Goal: Transaction & Acquisition: Book appointment/travel/reservation

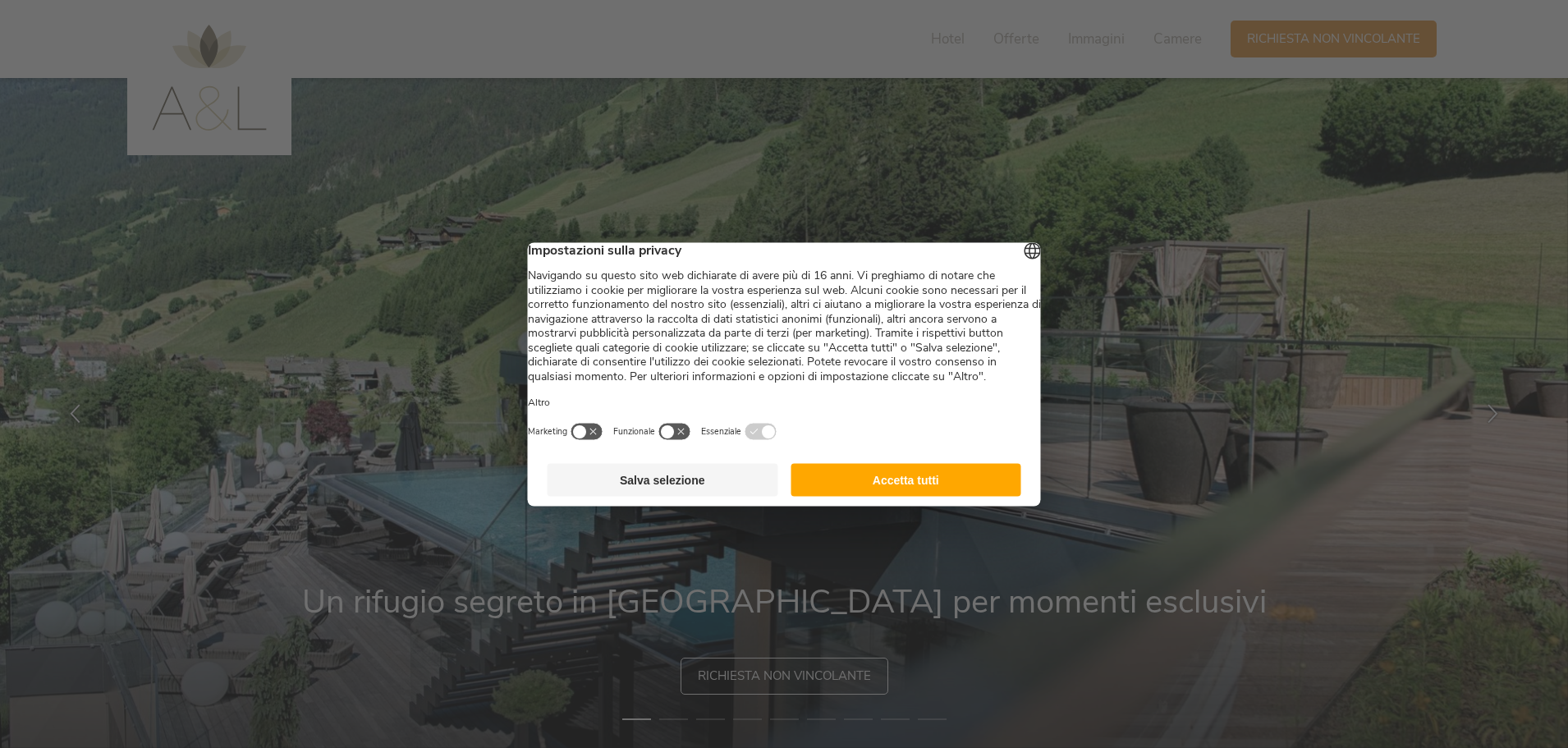
click at [912, 496] on button "Accetta tutti" at bounding box center [906, 480] width 230 height 33
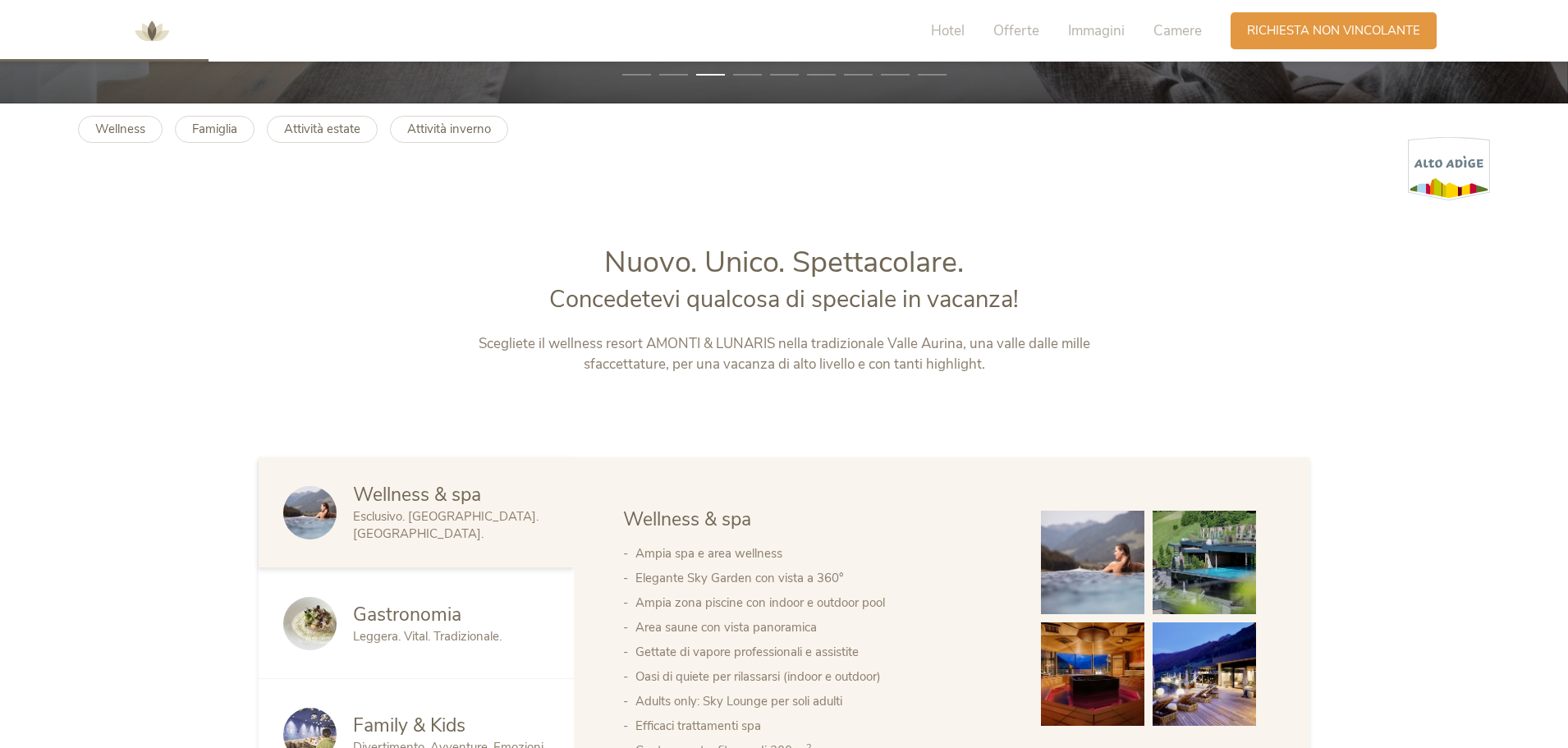
scroll to position [246, 0]
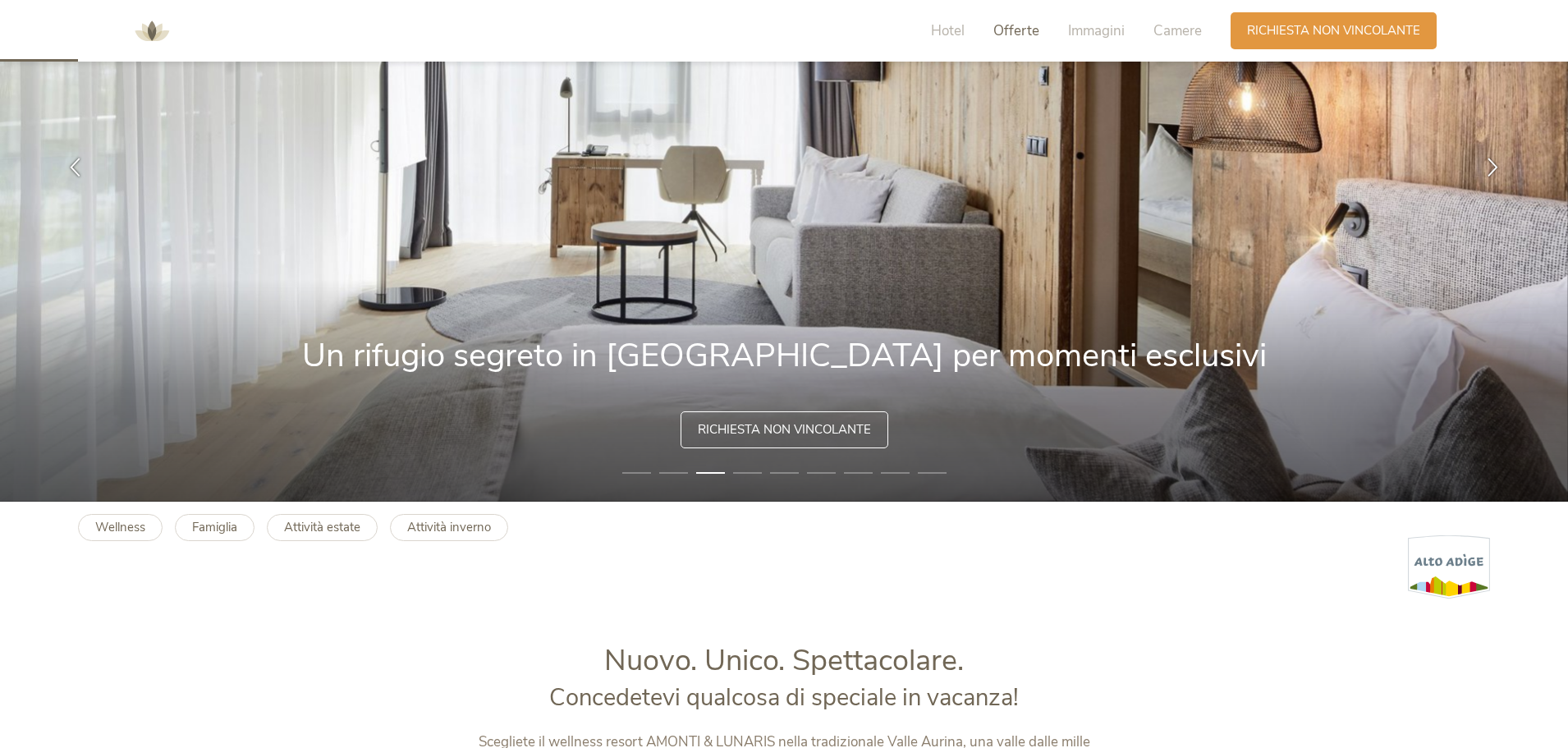
click at [1032, 29] on span "Offerte" at bounding box center [1017, 30] width 46 height 19
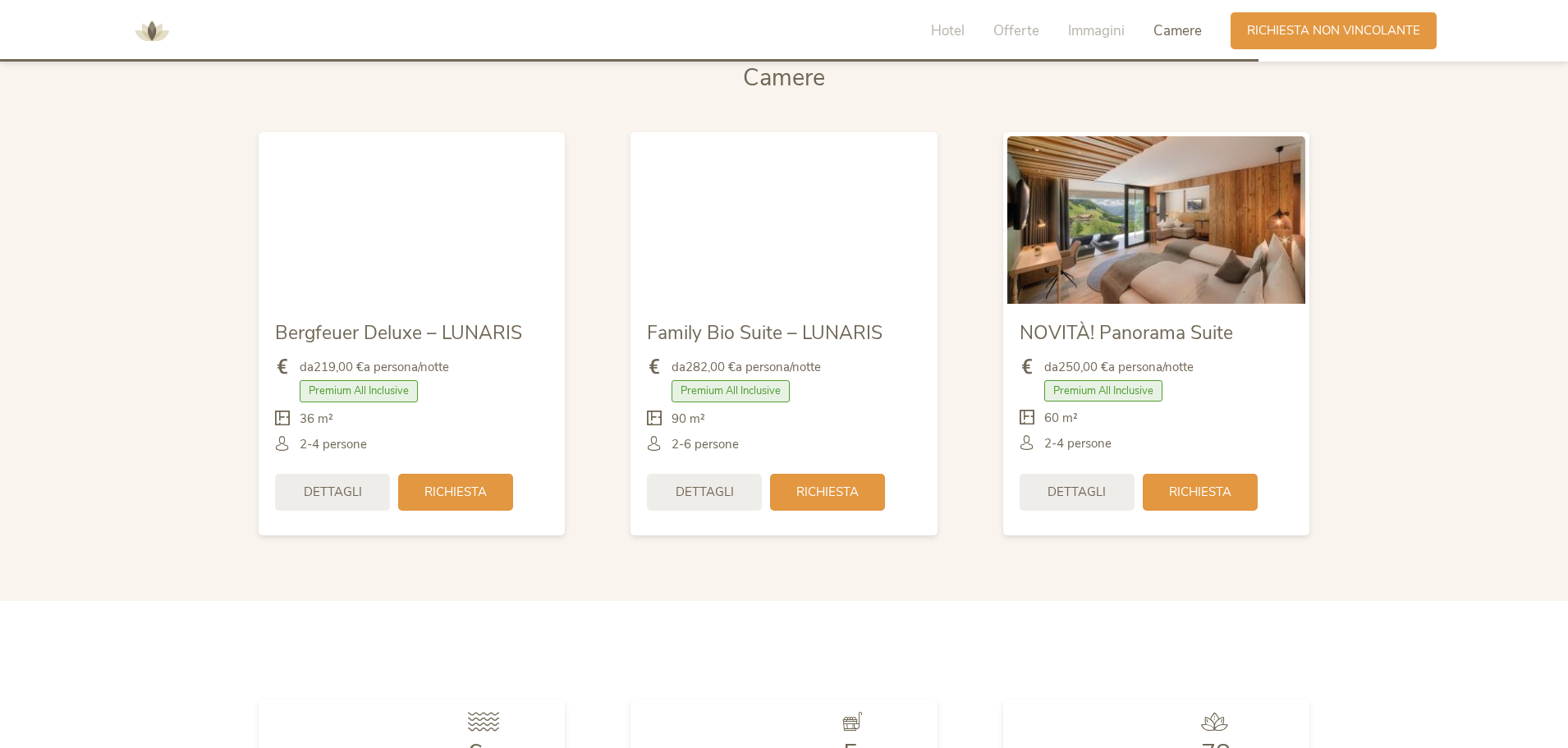
scroll to position [3979, 0]
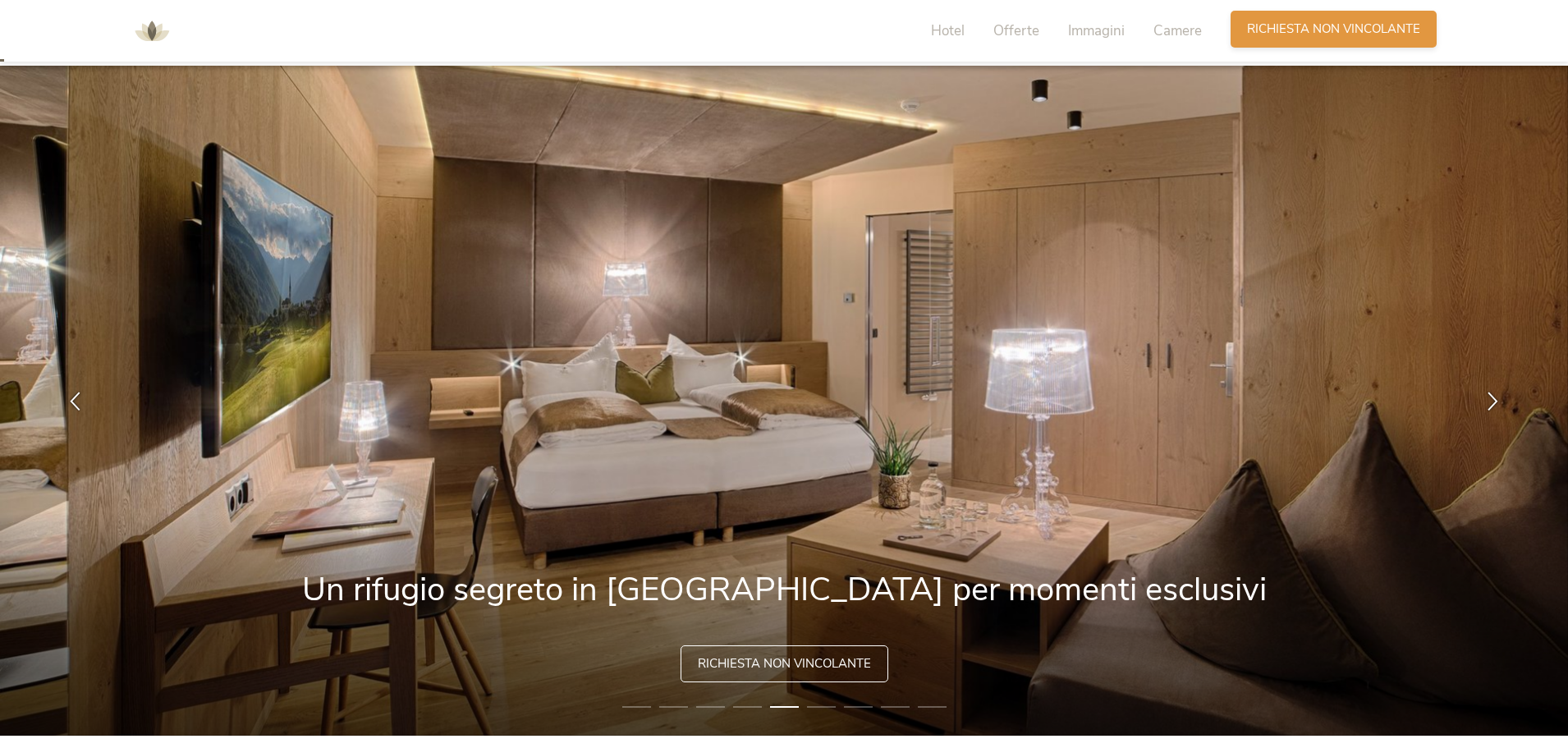
click at [1354, 47] on div "Richiesta Richiesta non vincolante" at bounding box center [1334, 29] width 206 height 37
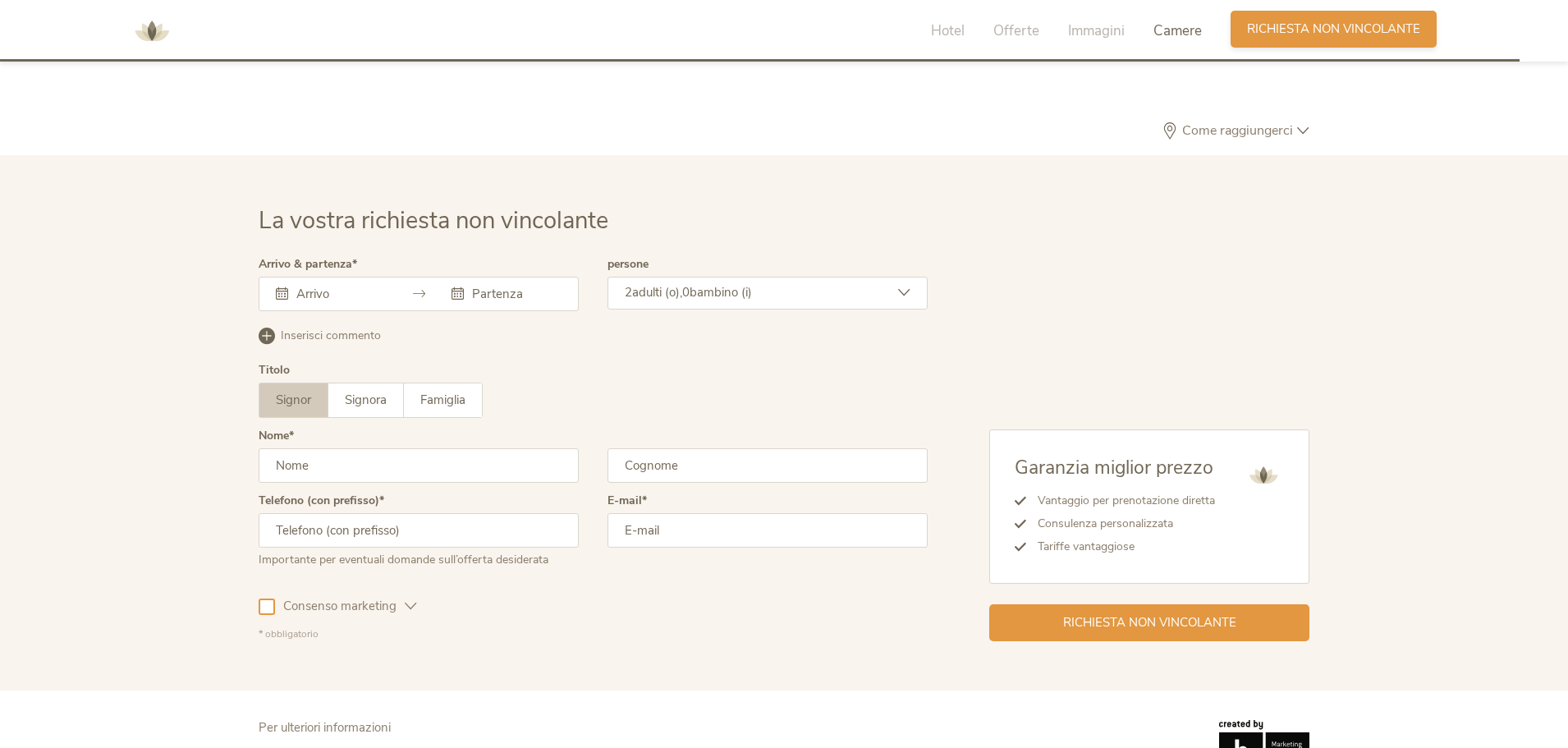
scroll to position [4948, 0]
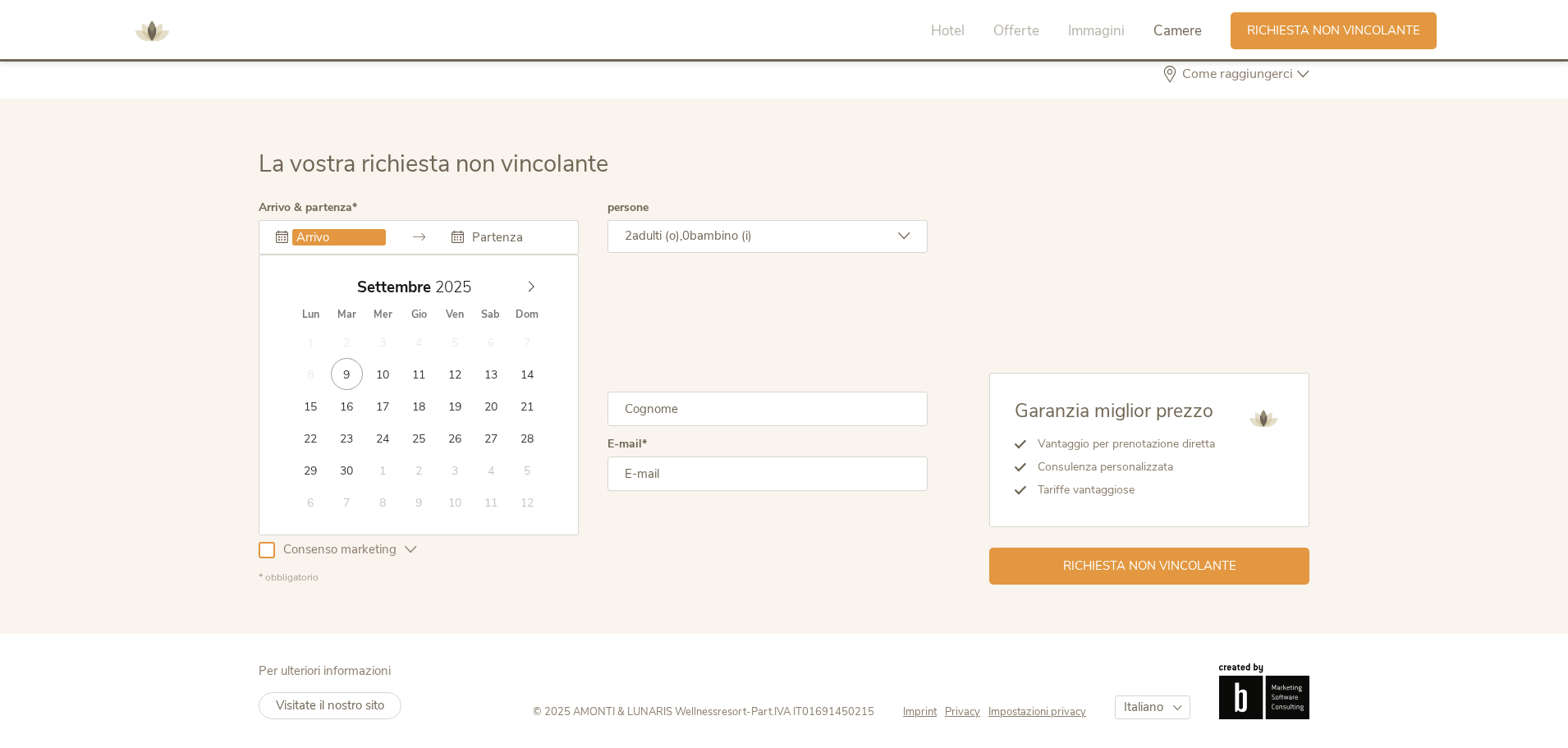
click at [358, 231] on input "text" at bounding box center [339, 237] width 94 height 16
click at [523, 286] on span at bounding box center [531, 283] width 28 height 23
type input "15.11.2025"
type input "17.11.2025"
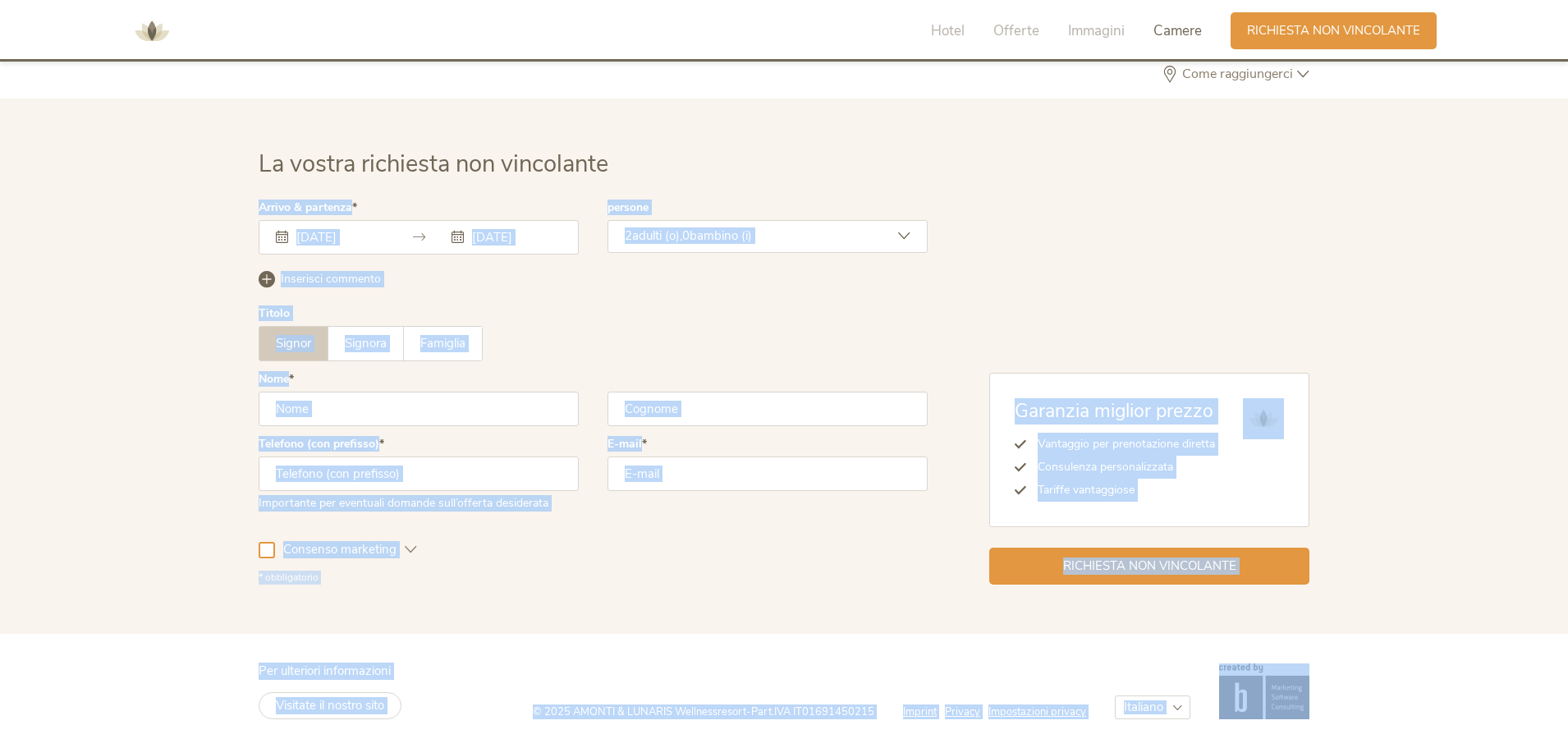
drag, startPoint x: 1566, startPoint y: 681, endPoint x: 1550, endPoint y: 116, distance: 565.2
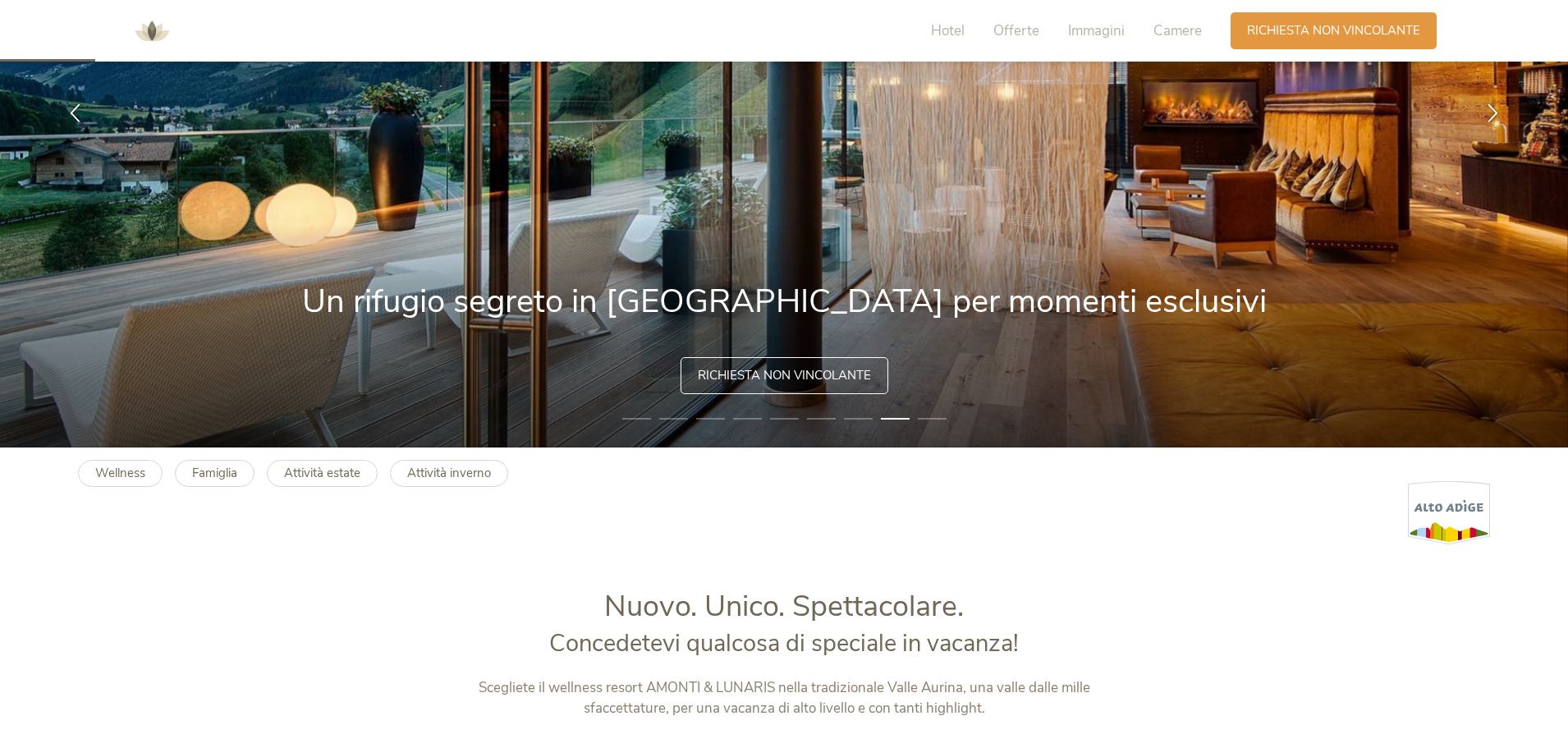
scroll to position [262, 0]
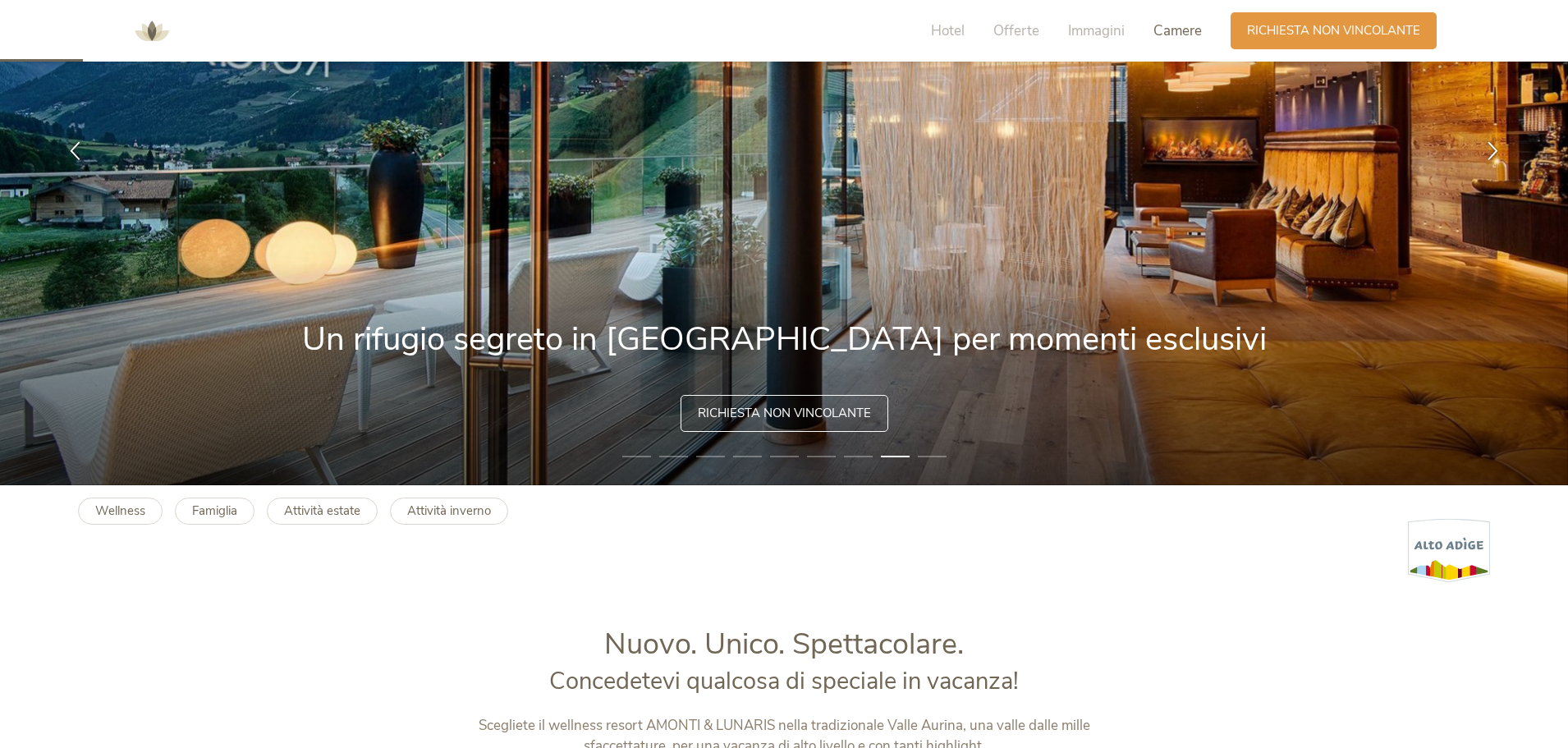
click at [1184, 35] on span "Camere" at bounding box center [1177, 30] width 49 height 19
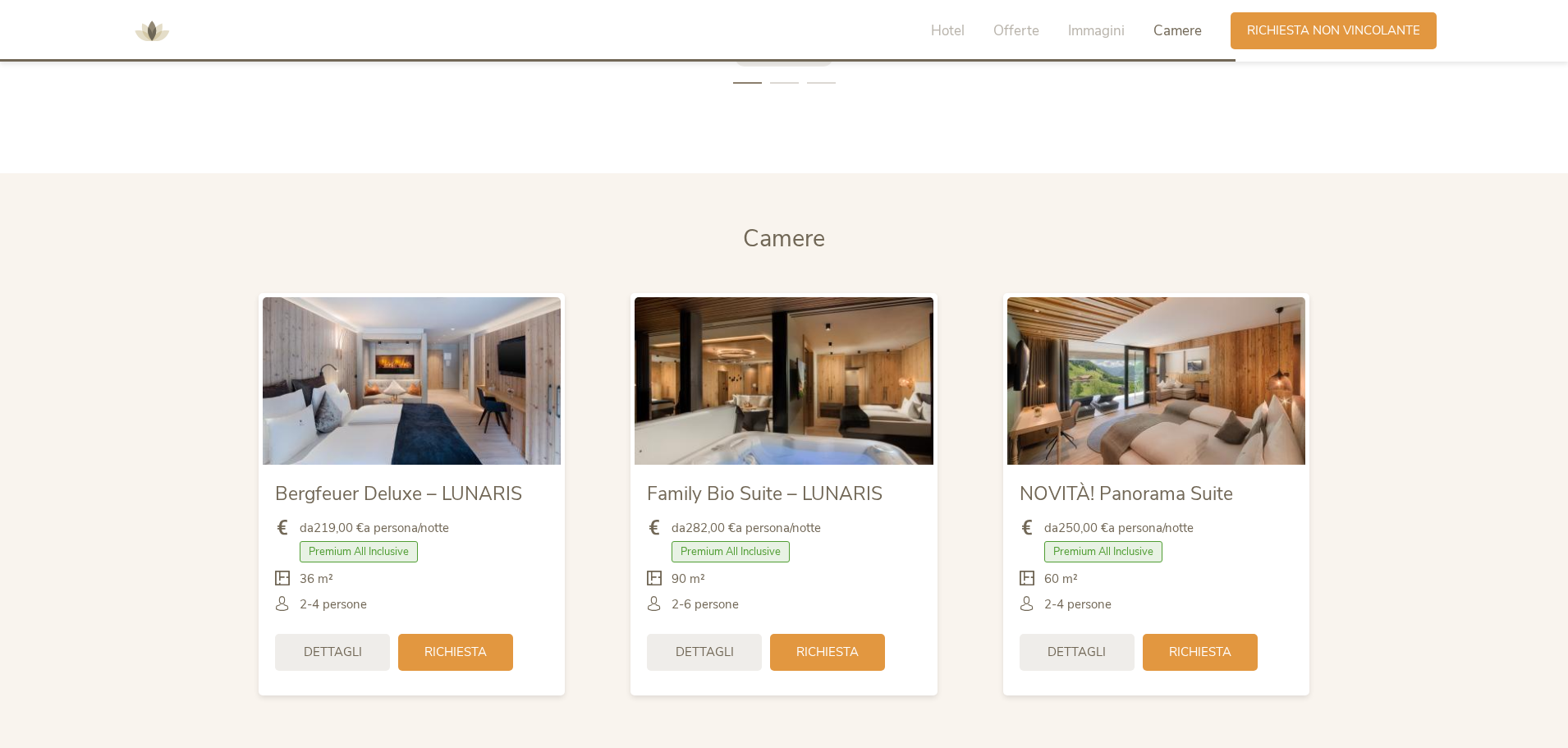
scroll to position [3903, 0]
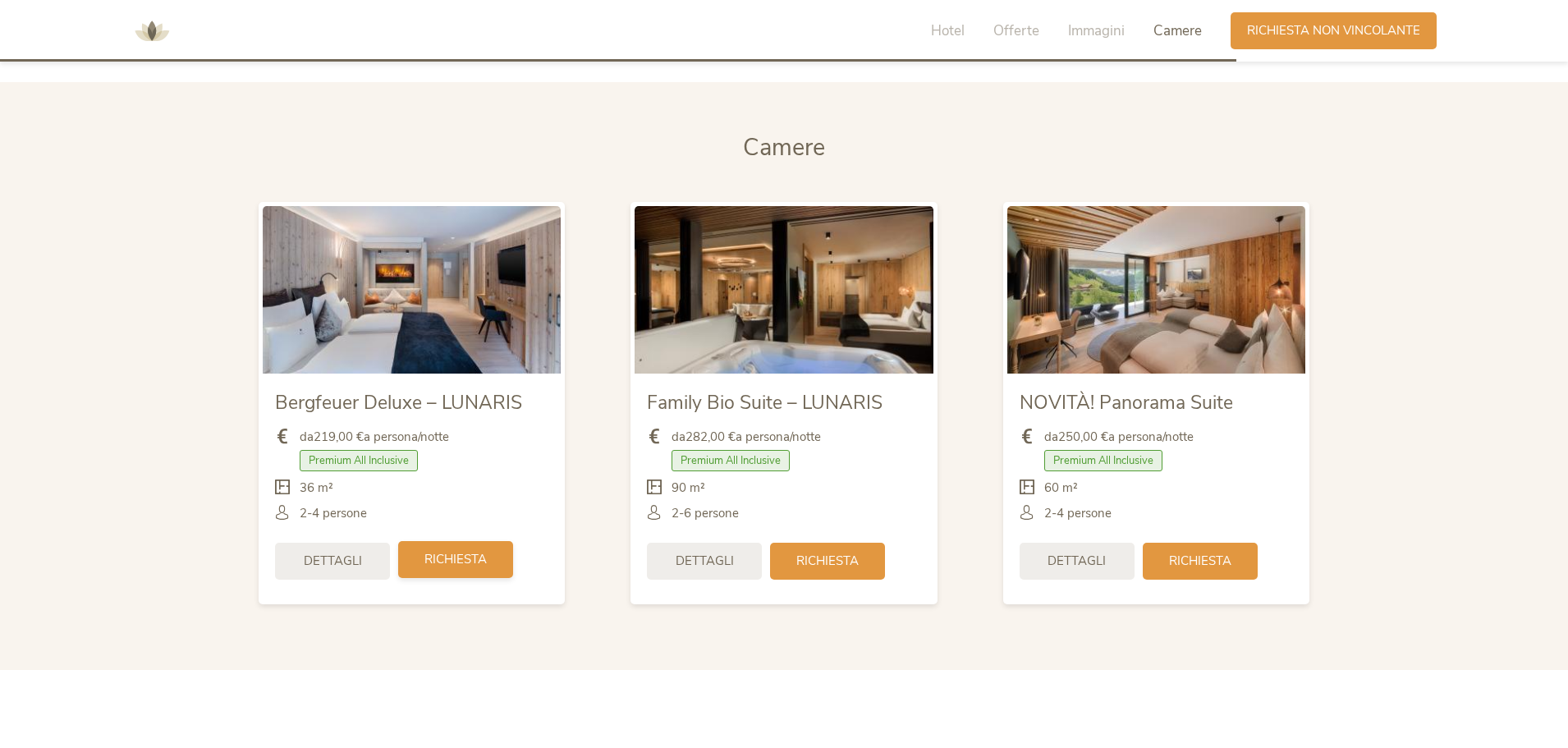
click at [446, 564] on span "Richiesta" at bounding box center [456, 560] width 63 height 17
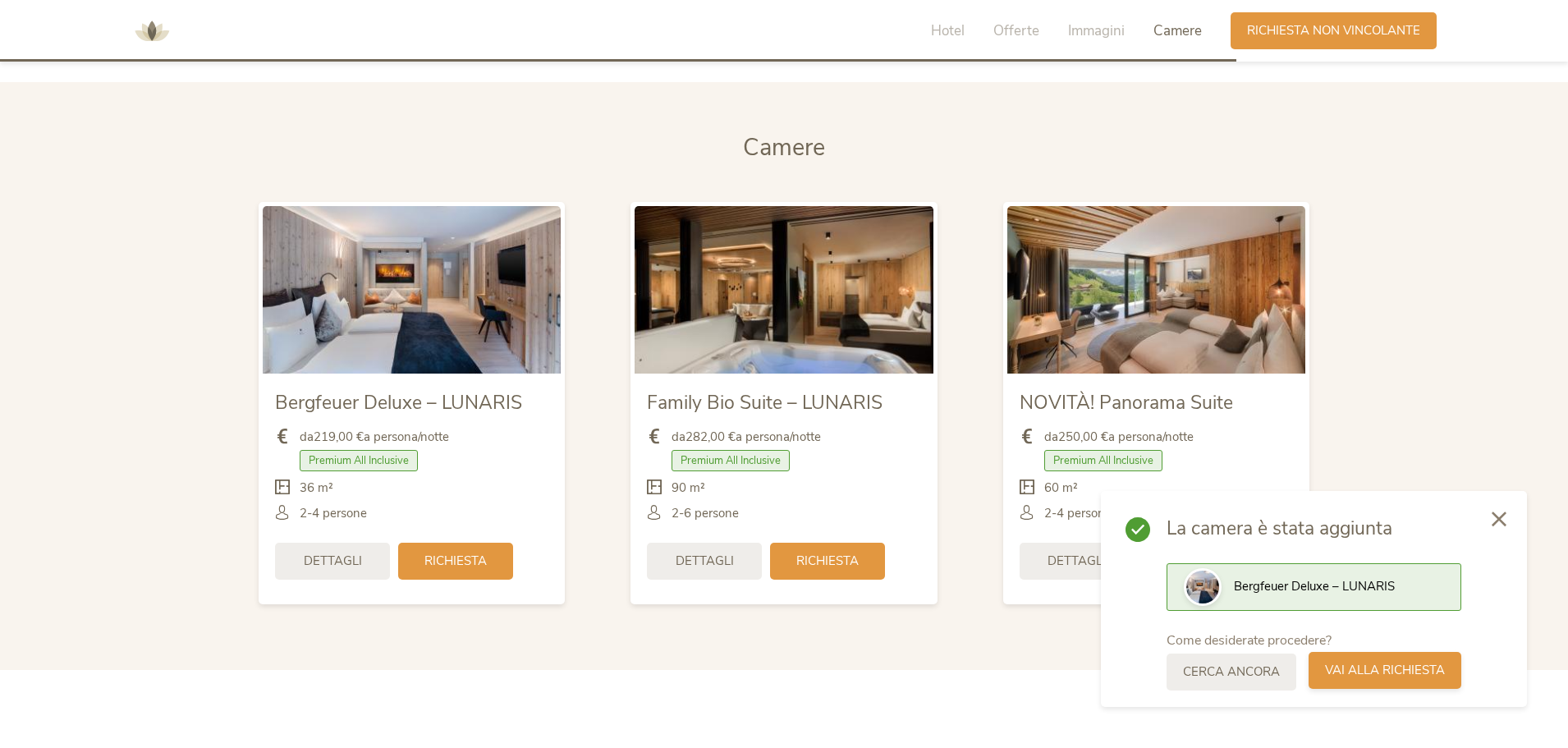
click at [1403, 679] on div "Vai alla richiesta" at bounding box center [1385, 670] width 153 height 37
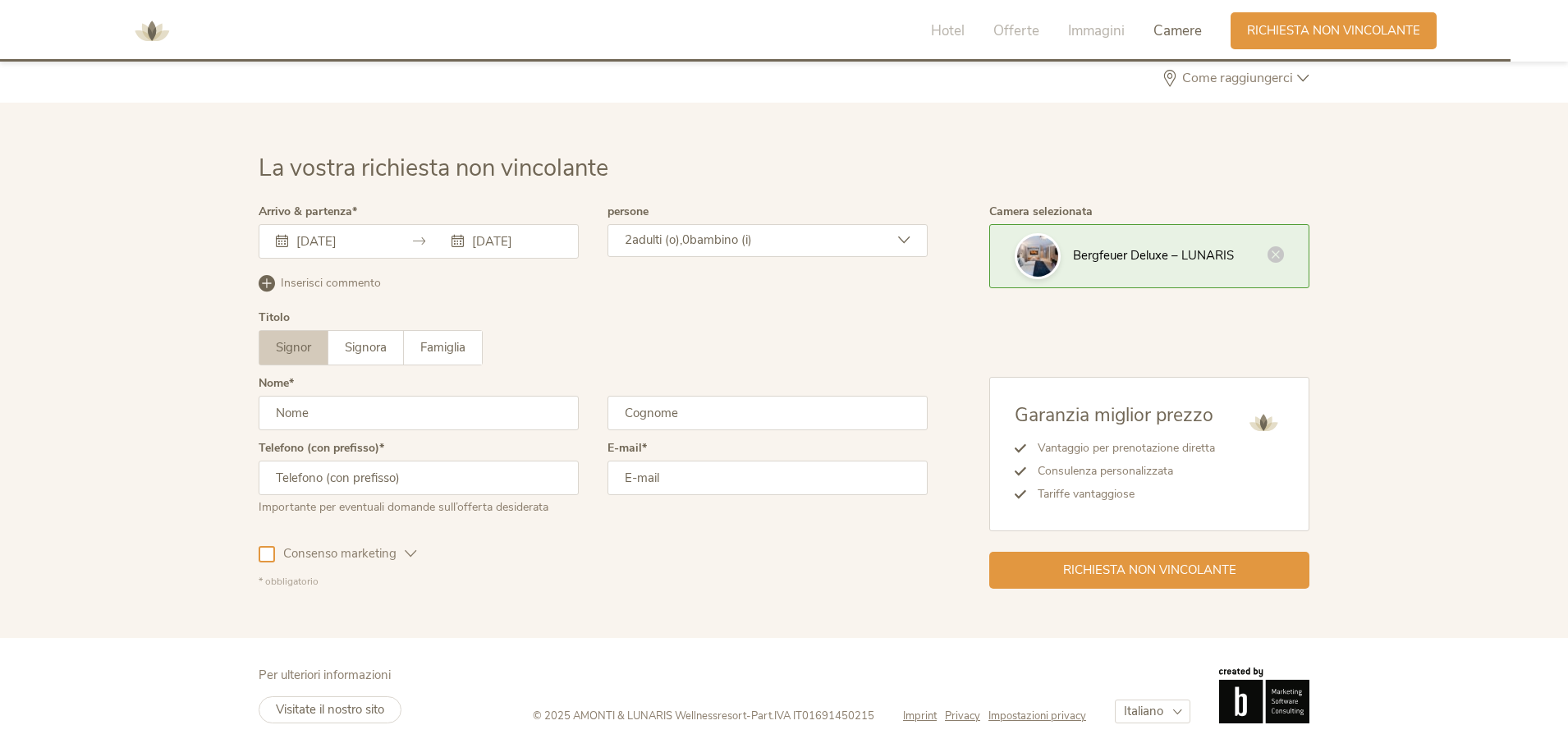
scroll to position [4948, 0]
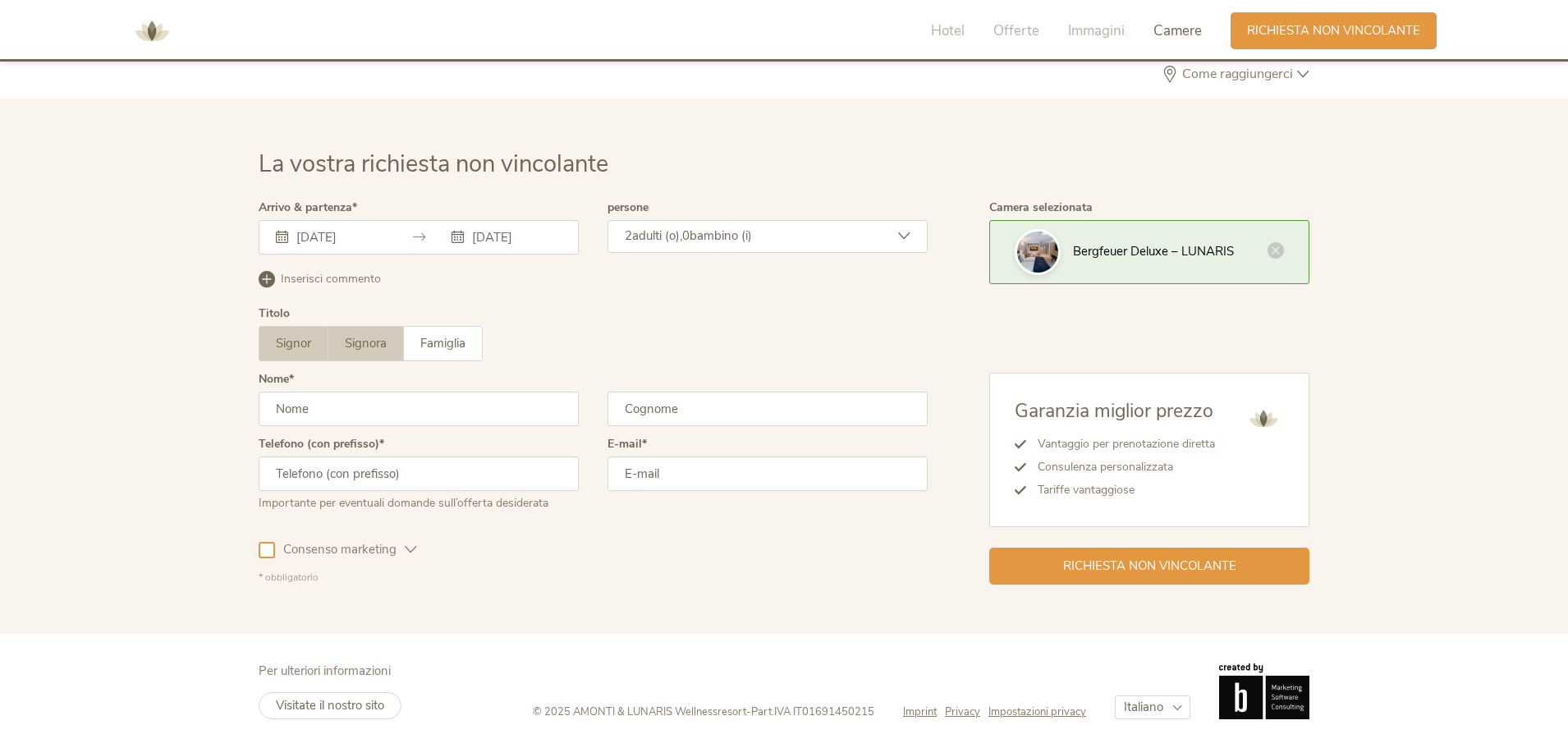
click at [371, 352] on label "Signora" at bounding box center [366, 343] width 76 height 34
drag, startPoint x: 369, startPoint y: 399, endPoint x: 376, endPoint y: 416, distance: 18.4
click at [373, 412] on input "text" at bounding box center [418, 409] width 320 height 35
type input "valentina"
click at [747, 416] on input "text" at bounding box center [768, 409] width 320 height 35
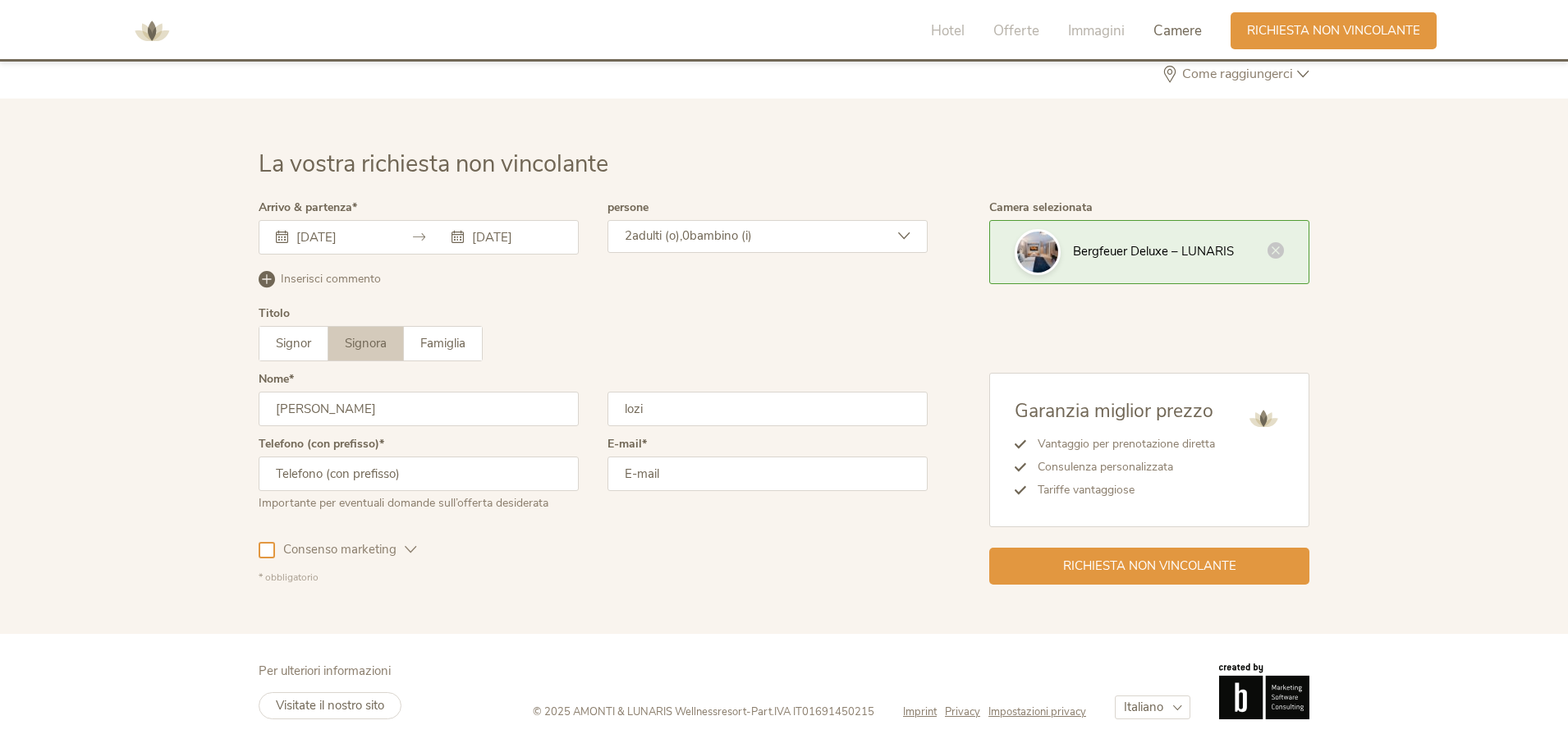
type input "lozi"
click at [470, 469] on input "text" at bounding box center [418, 474] width 320 height 35
type input "+393331112079"
click at [699, 478] on input "email" at bounding box center [768, 474] width 320 height 35
type input "valentinalozi@live.it"
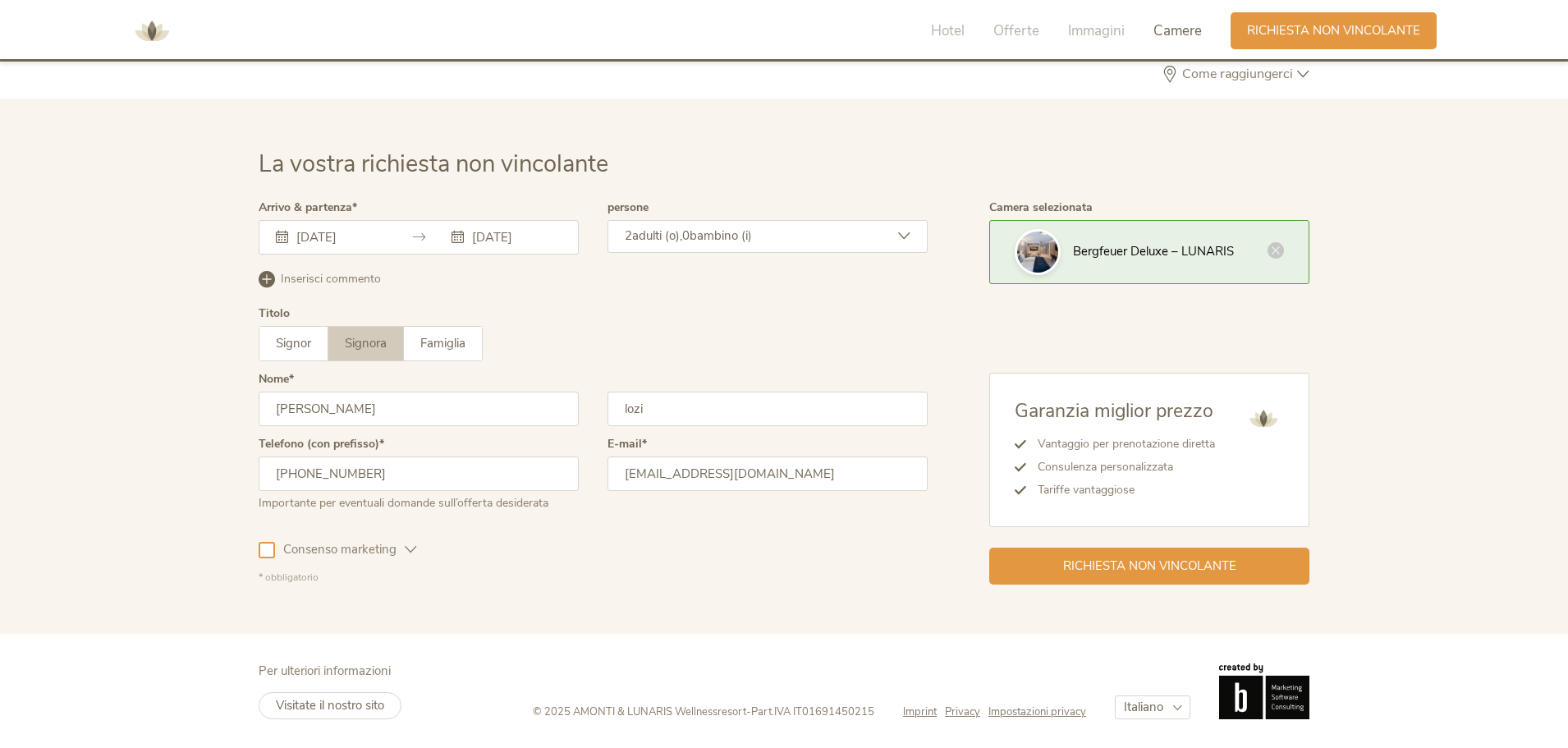
click at [267, 555] on div at bounding box center [267, 551] width 16 height 16
click at [405, 551] on icon at bounding box center [411, 550] width 12 height 12
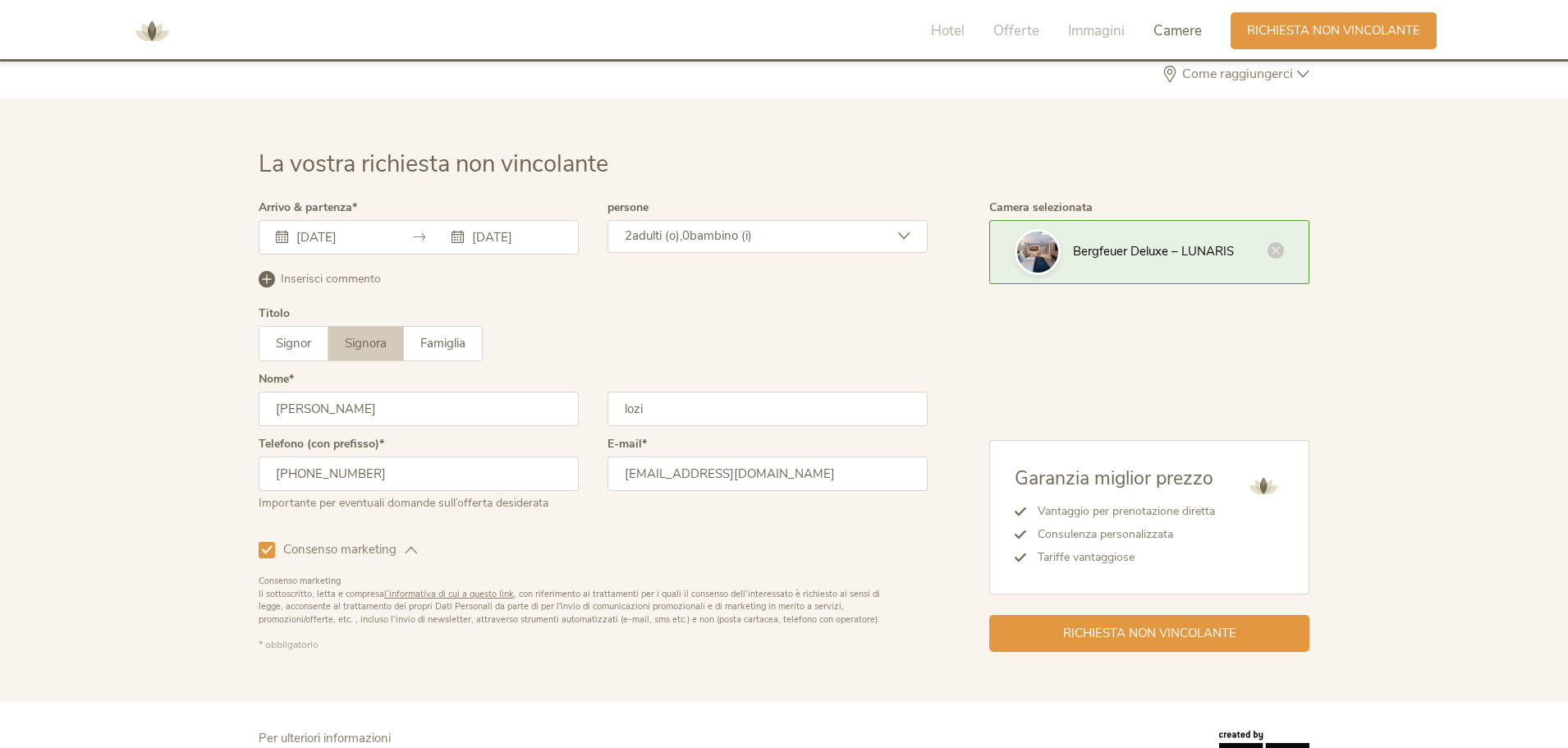
click at [405, 551] on icon at bounding box center [411, 550] width 12 height 12
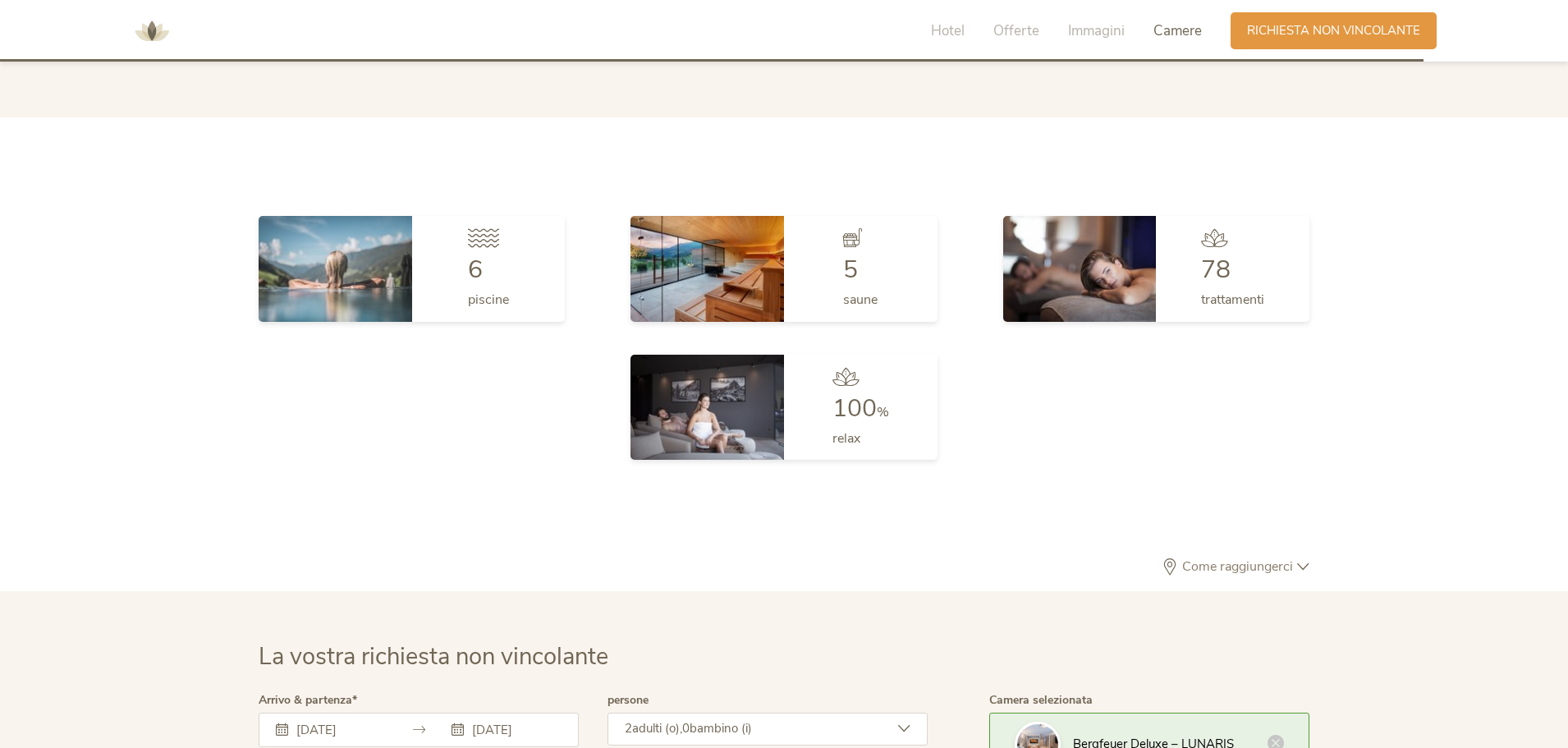
scroll to position [4783, 0]
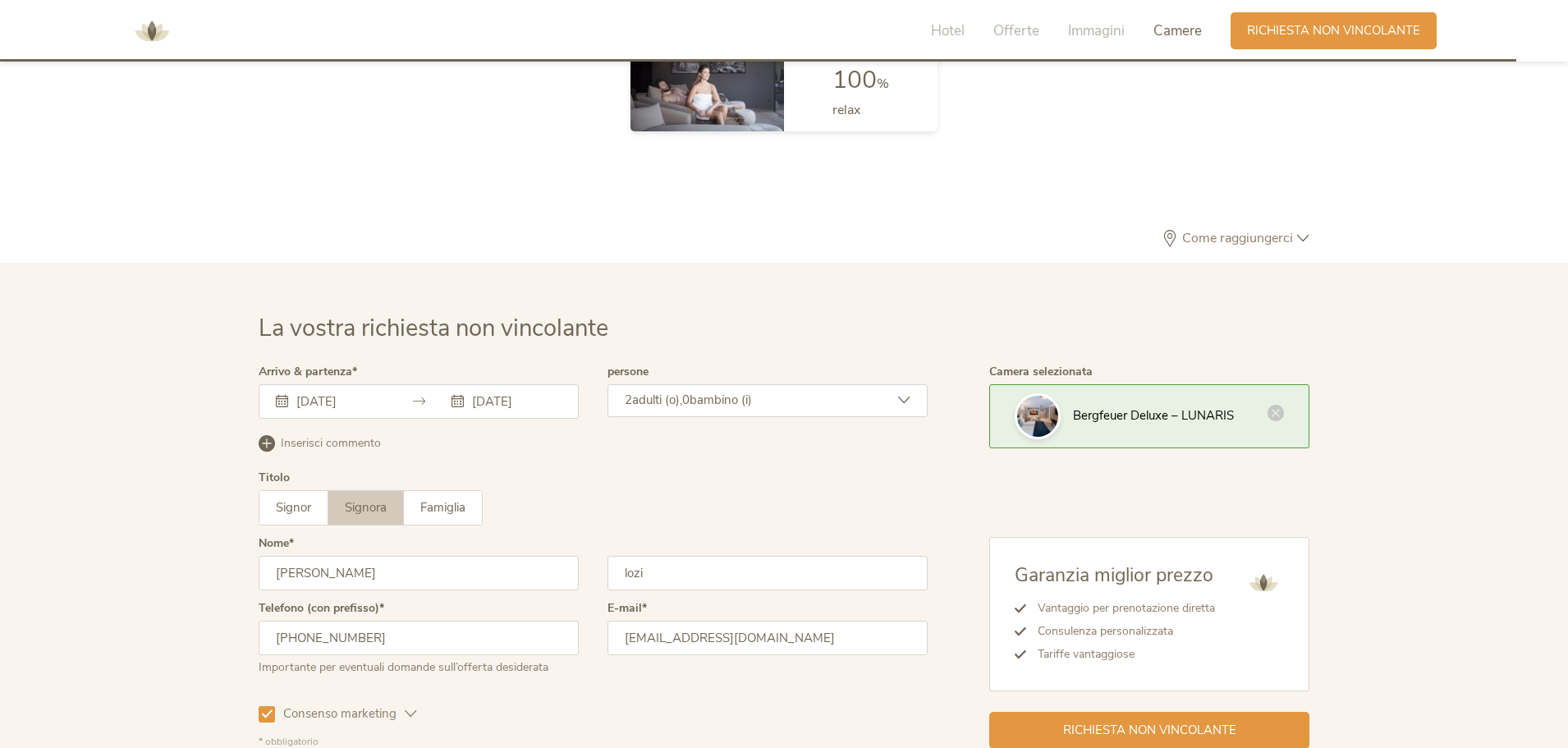
click at [1273, 415] on icon at bounding box center [1276, 413] width 16 height 16
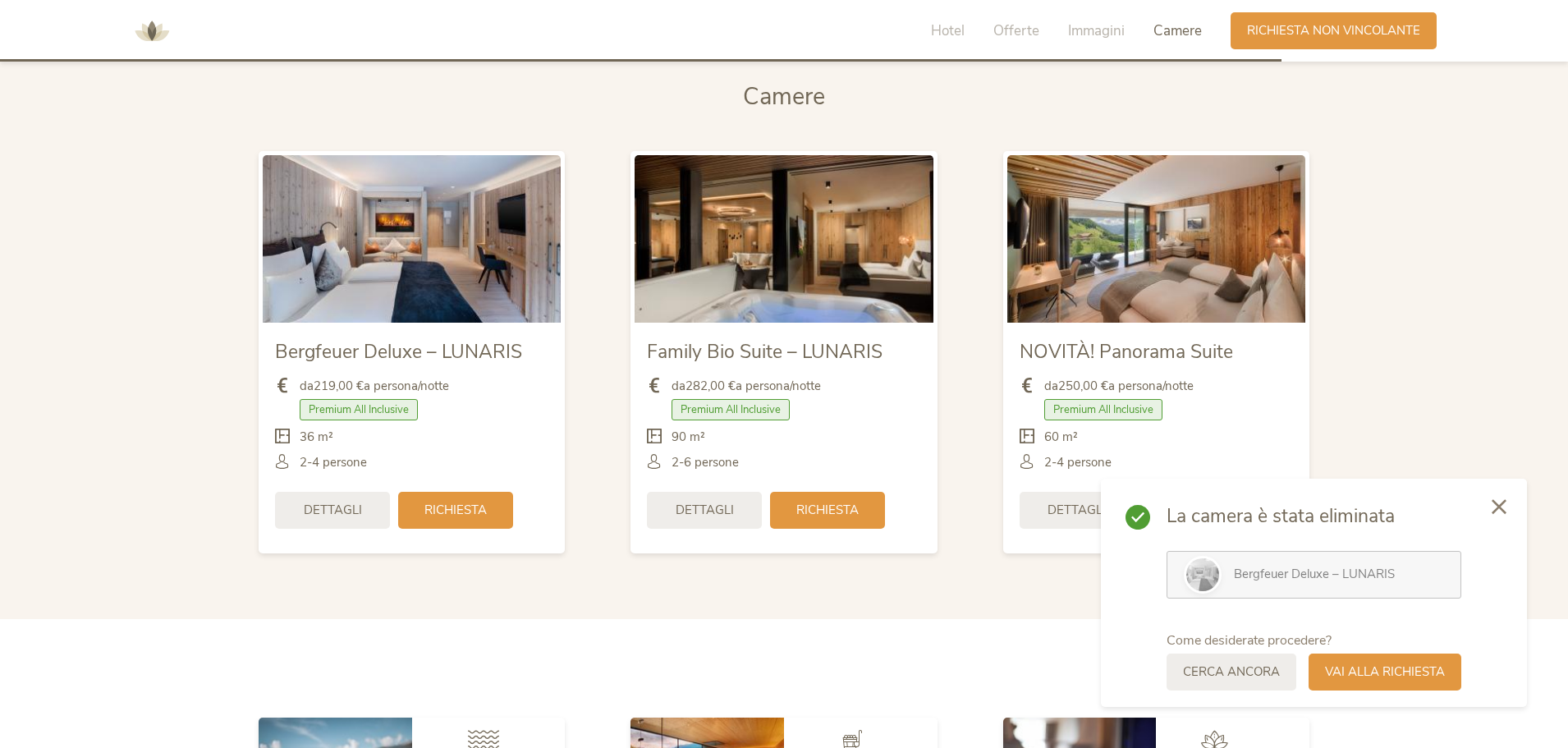
scroll to position [3881, 0]
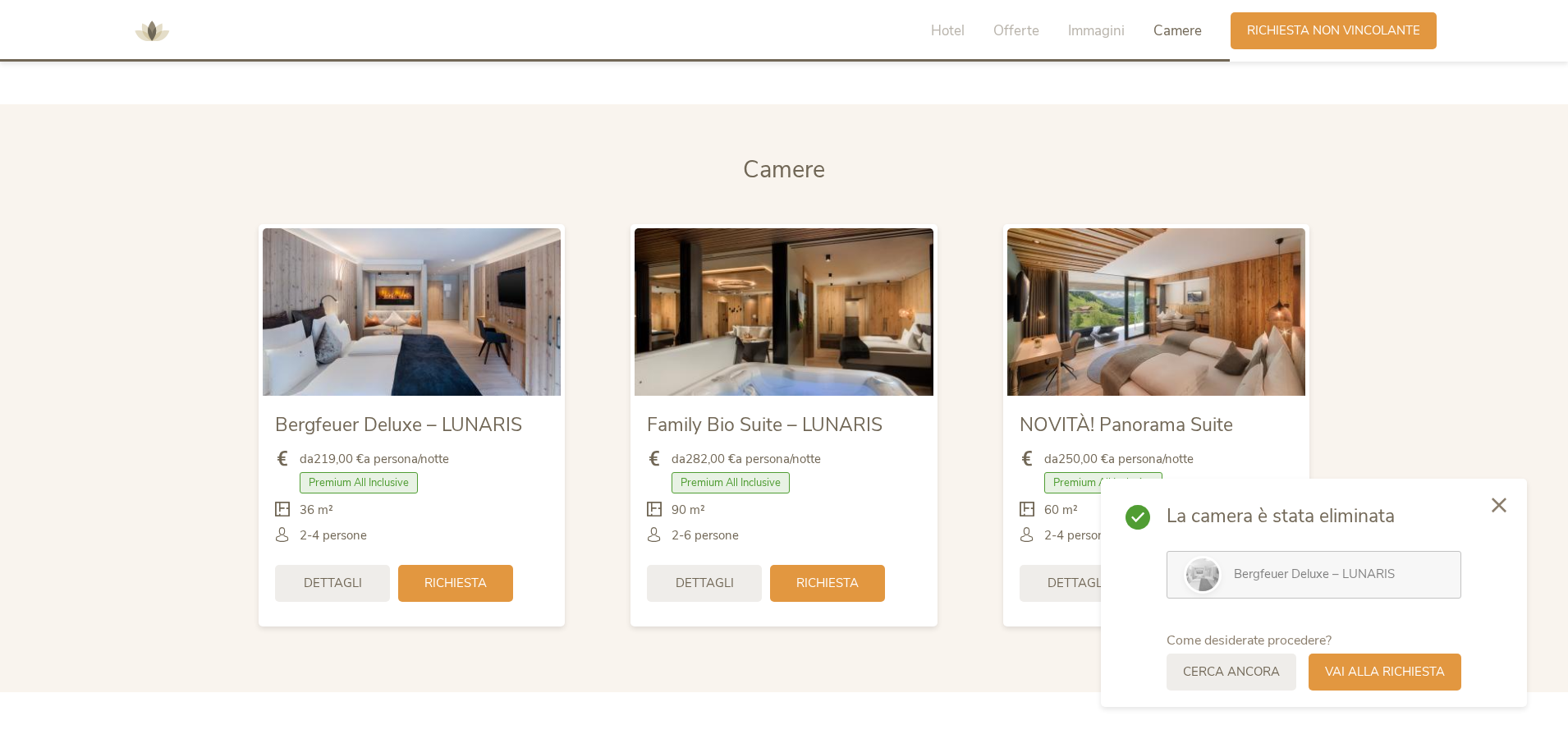
click at [1493, 499] on icon at bounding box center [1499, 505] width 15 height 15
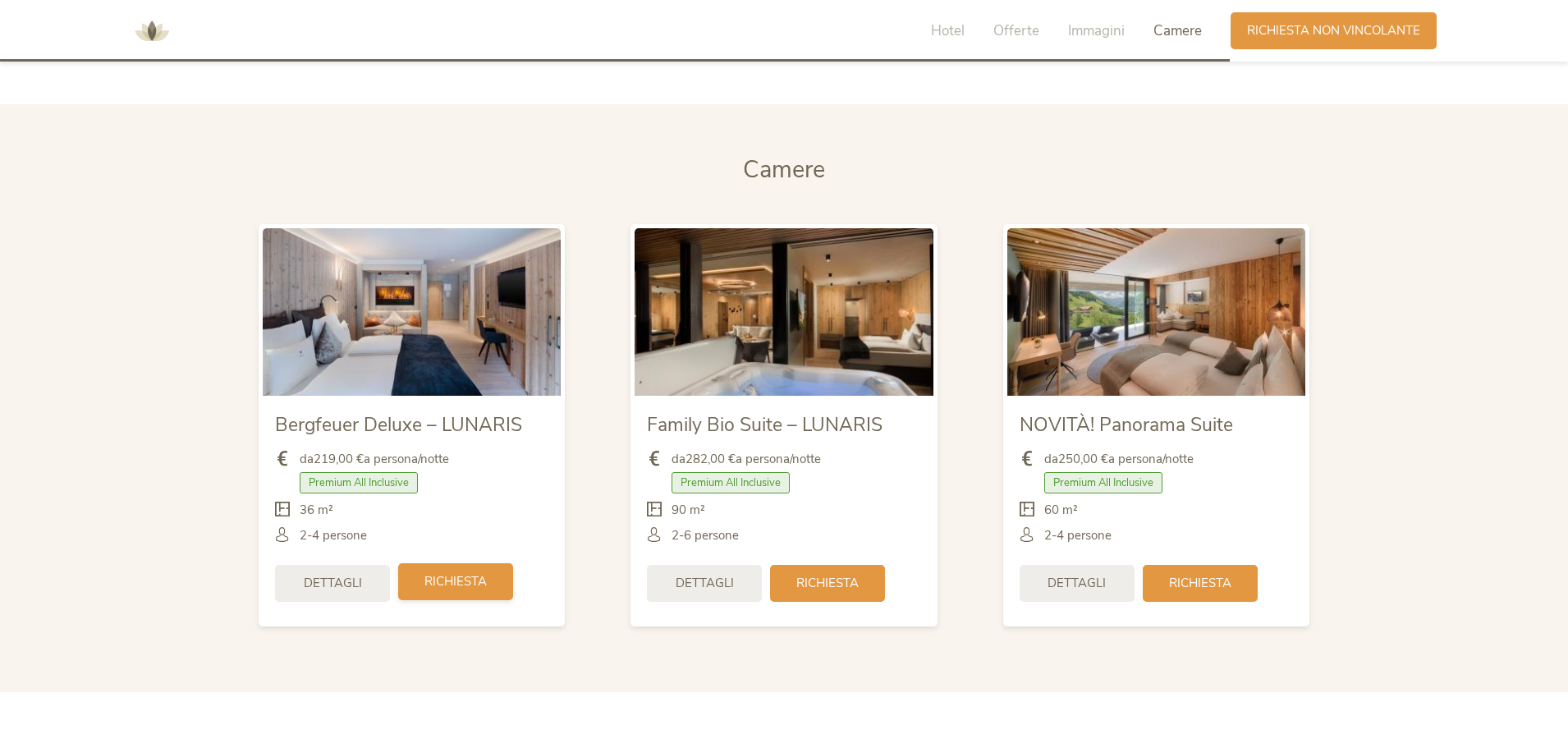
click at [468, 585] on span "Richiesta" at bounding box center [456, 582] width 63 height 17
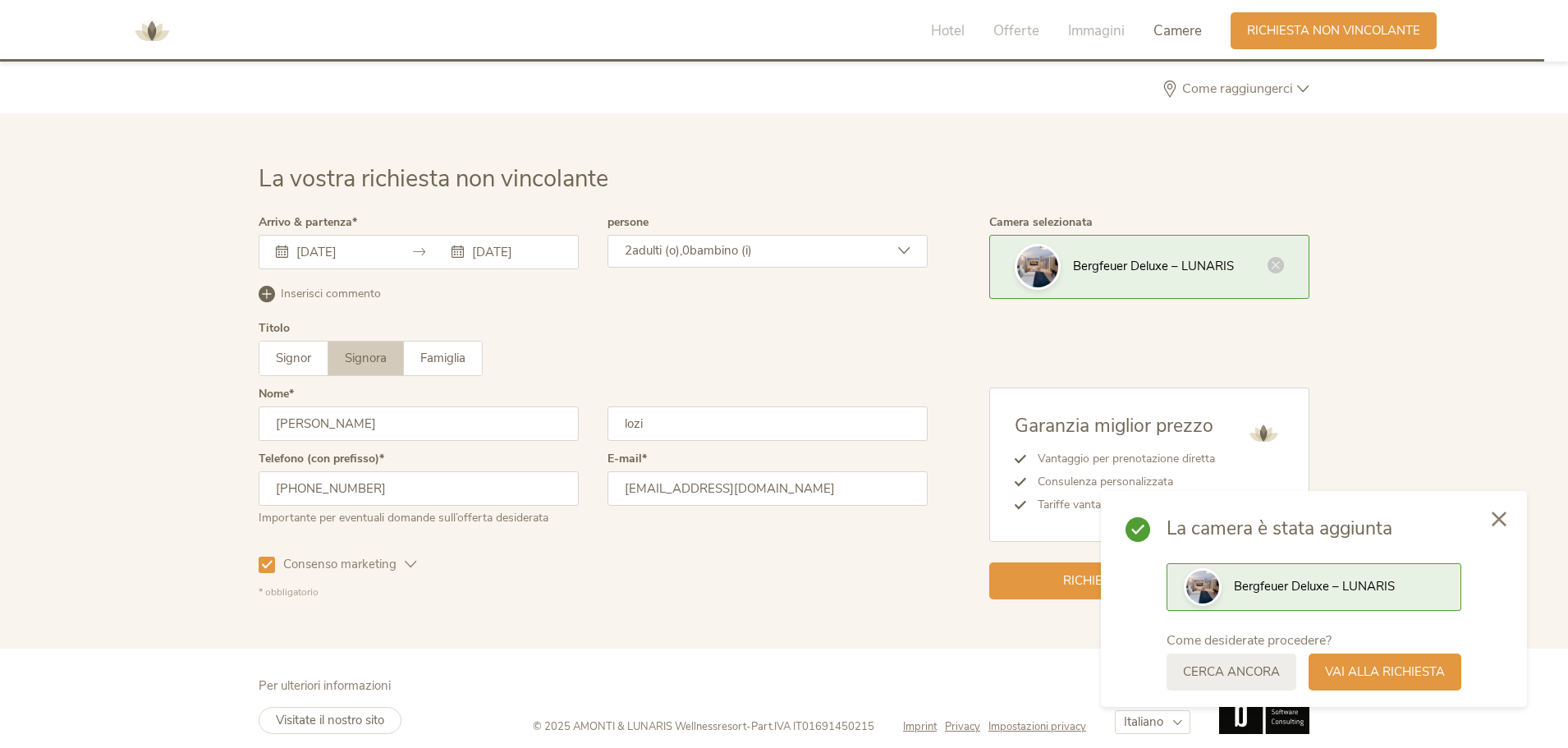
scroll to position [4948, 0]
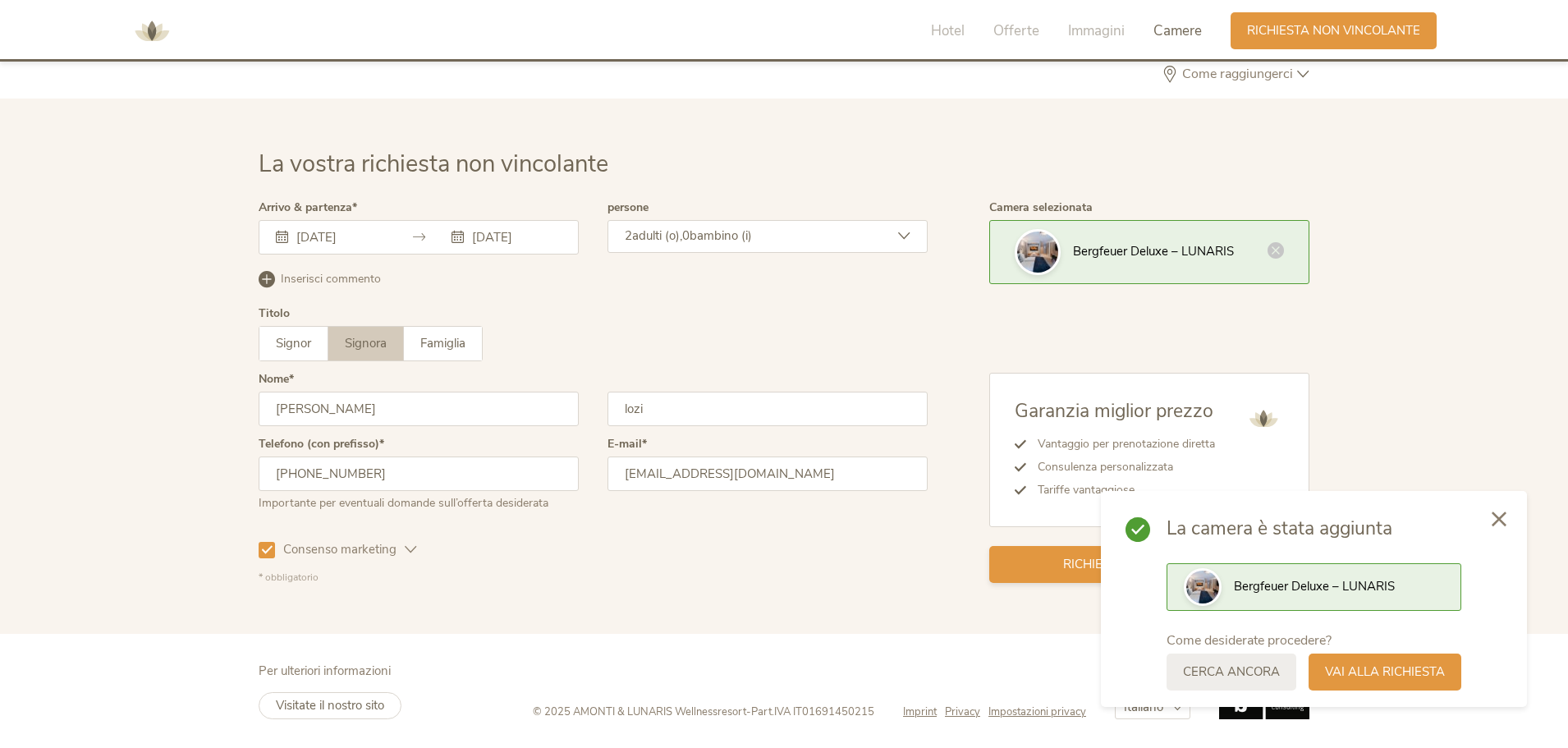
click at [1069, 553] on div "Richiesta non vincolante" at bounding box center [1149, 564] width 320 height 37
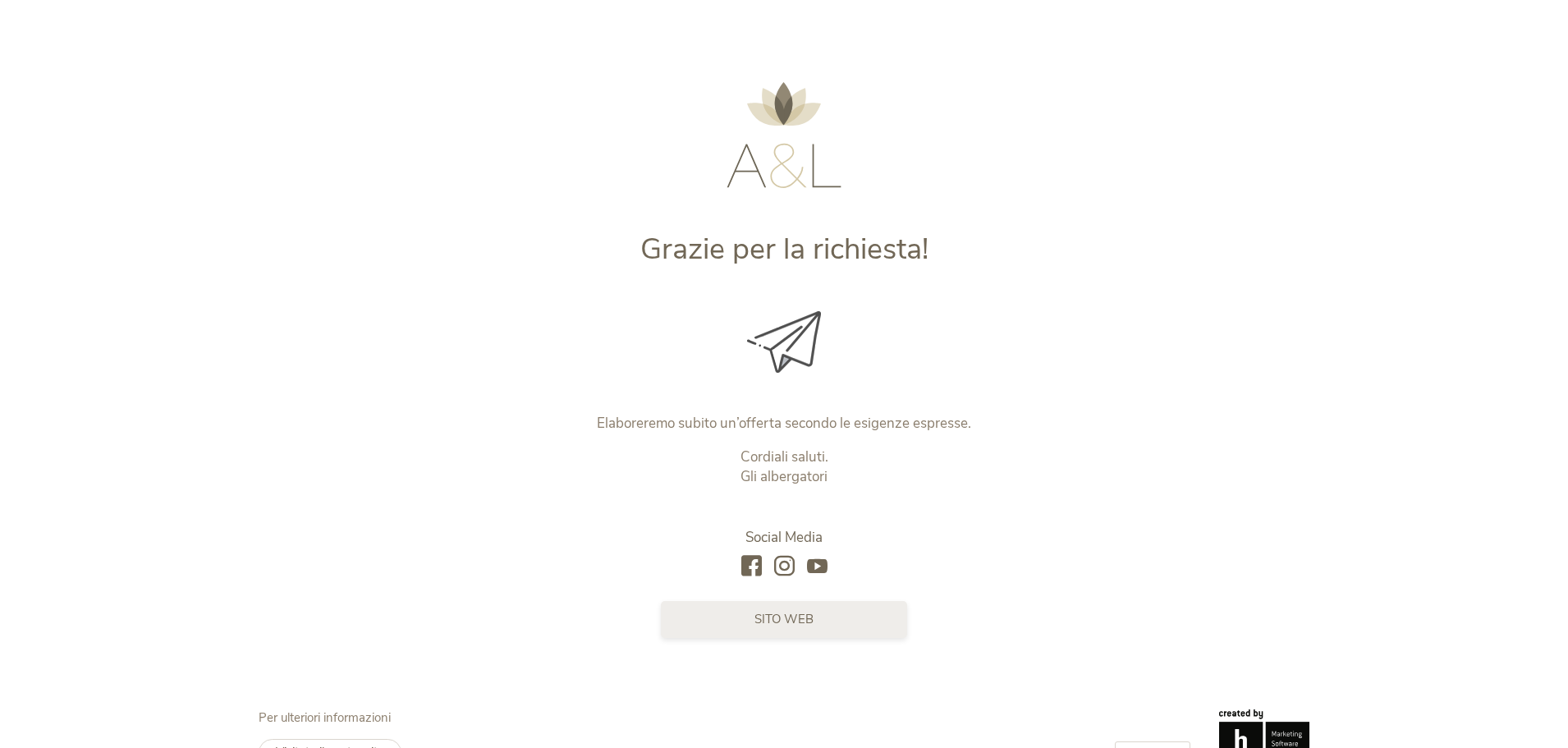
click at [747, 619] on link "sito web" at bounding box center [783, 620] width 246 height 37
